Goal: Navigation & Orientation: Understand site structure

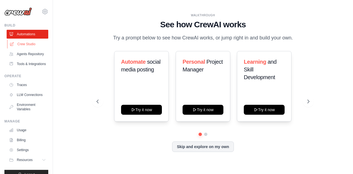
click at [29, 44] on link "Crew Studio" at bounding box center [28, 44] width 42 height 9
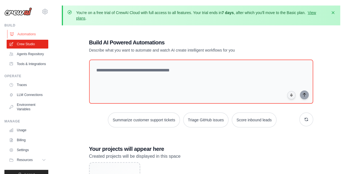
click at [26, 33] on link "Automations" at bounding box center [28, 34] width 42 height 9
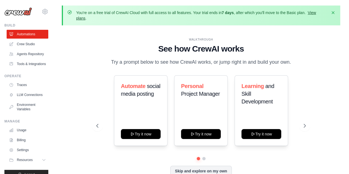
click at [316, 11] on link "View plans" at bounding box center [196, 15] width 240 height 10
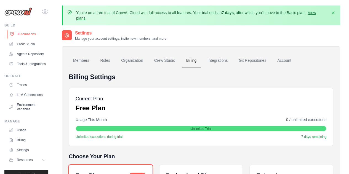
click at [29, 35] on link "Automations" at bounding box center [28, 34] width 42 height 9
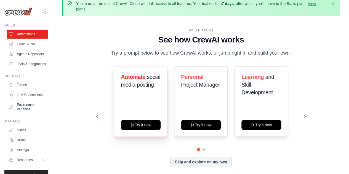
scroll to position [24, 0]
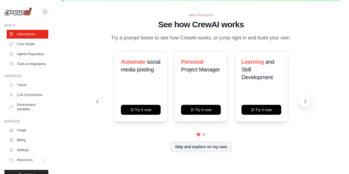
click at [304, 102] on icon at bounding box center [306, 102] width 6 height 6
click at [97, 104] on icon at bounding box center [97, 102] width 6 height 6
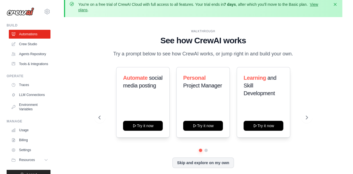
scroll to position [0, 0]
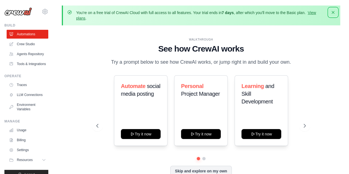
click at [334, 12] on icon "button" at bounding box center [334, 13] width 6 height 6
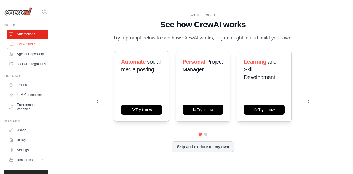
click at [30, 46] on link "Crew Studio" at bounding box center [28, 44] width 42 height 9
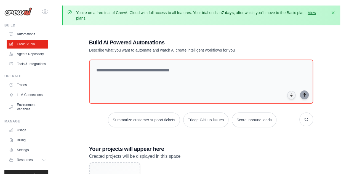
scroll to position [23, 0]
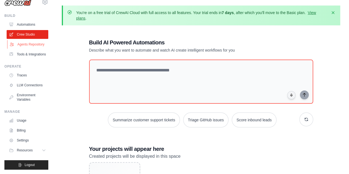
click at [29, 40] on link "Agents Repository" at bounding box center [28, 44] width 42 height 9
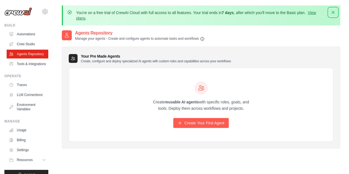
click at [335, 13] on icon "button" at bounding box center [334, 13] width 6 height 6
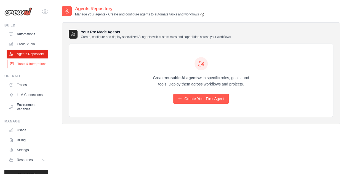
click at [30, 68] on link "Tools & Integrations" at bounding box center [28, 64] width 42 height 9
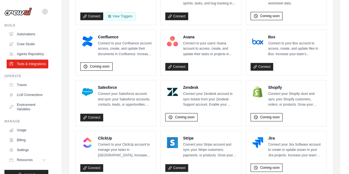
scroll to position [221, 0]
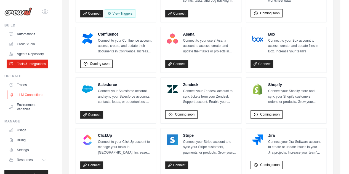
click at [30, 99] on link "LLM Connections" at bounding box center [28, 95] width 42 height 9
